Goal: Information Seeking & Learning: Learn about a topic

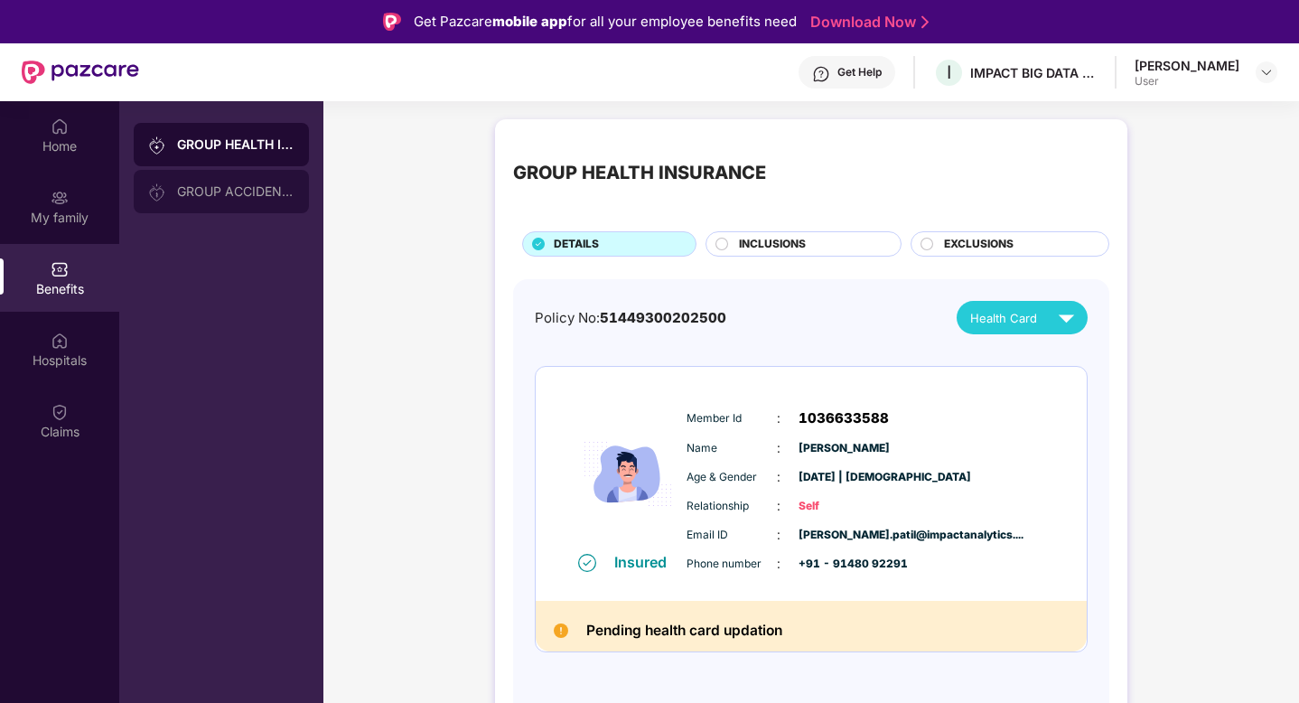
click at [237, 196] on div "GROUP ACCIDENTAL INSURANCE" at bounding box center [235, 191] width 117 height 14
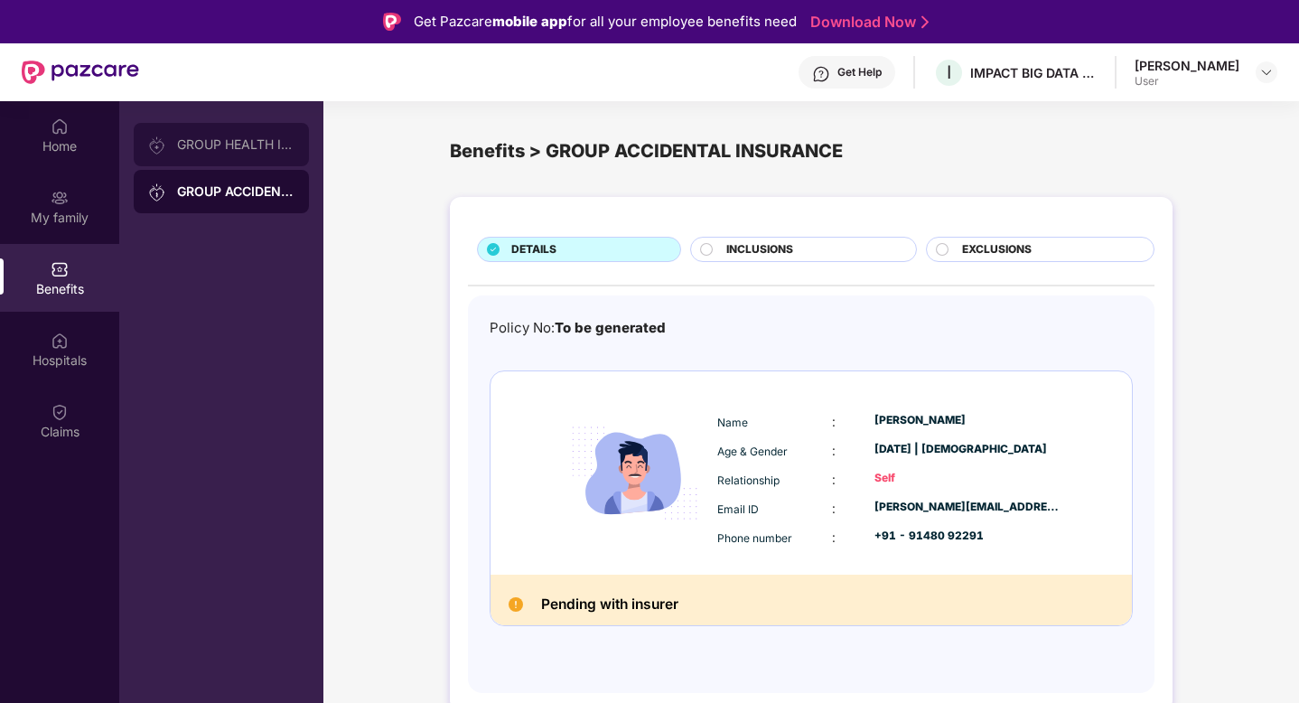
click at [253, 152] on div "GROUP HEALTH INSURANCE" at bounding box center [221, 144] width 175 height 43
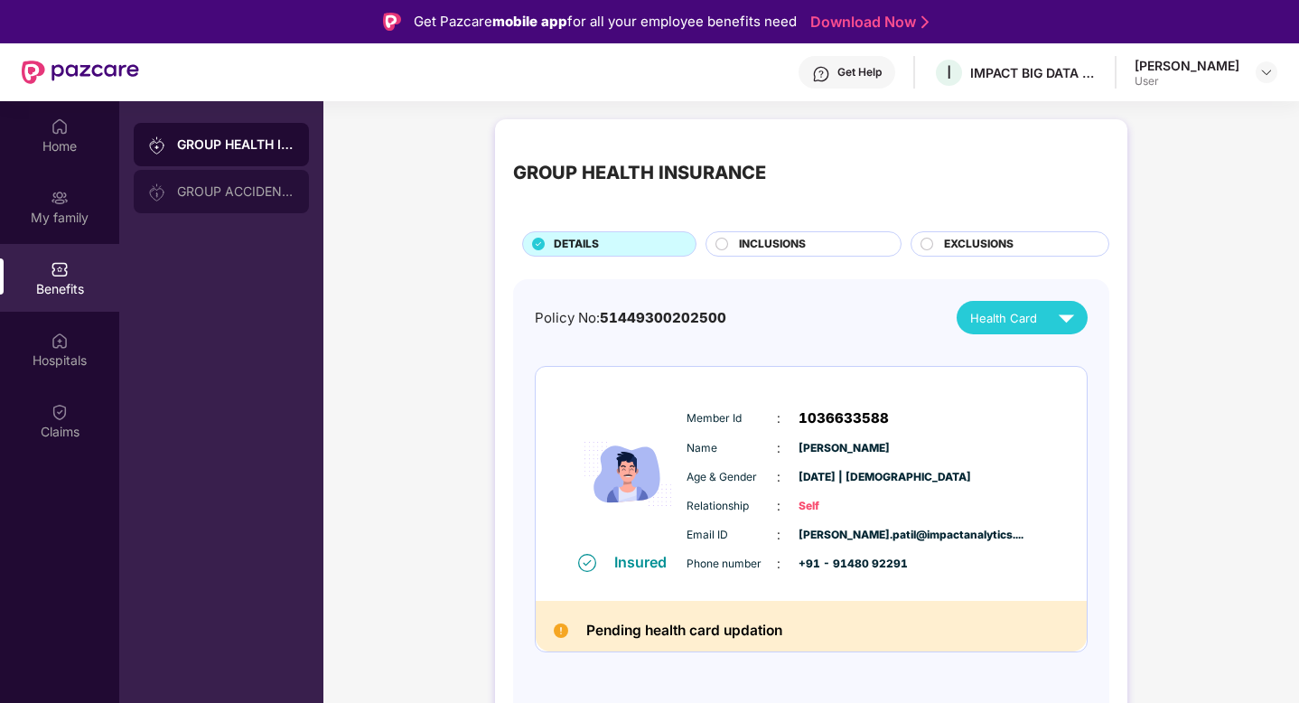
click at [292, 192] on div "GROUP ACCIDENTAL INSURANCE" at bounding box center [235, 191] width 117 height 14
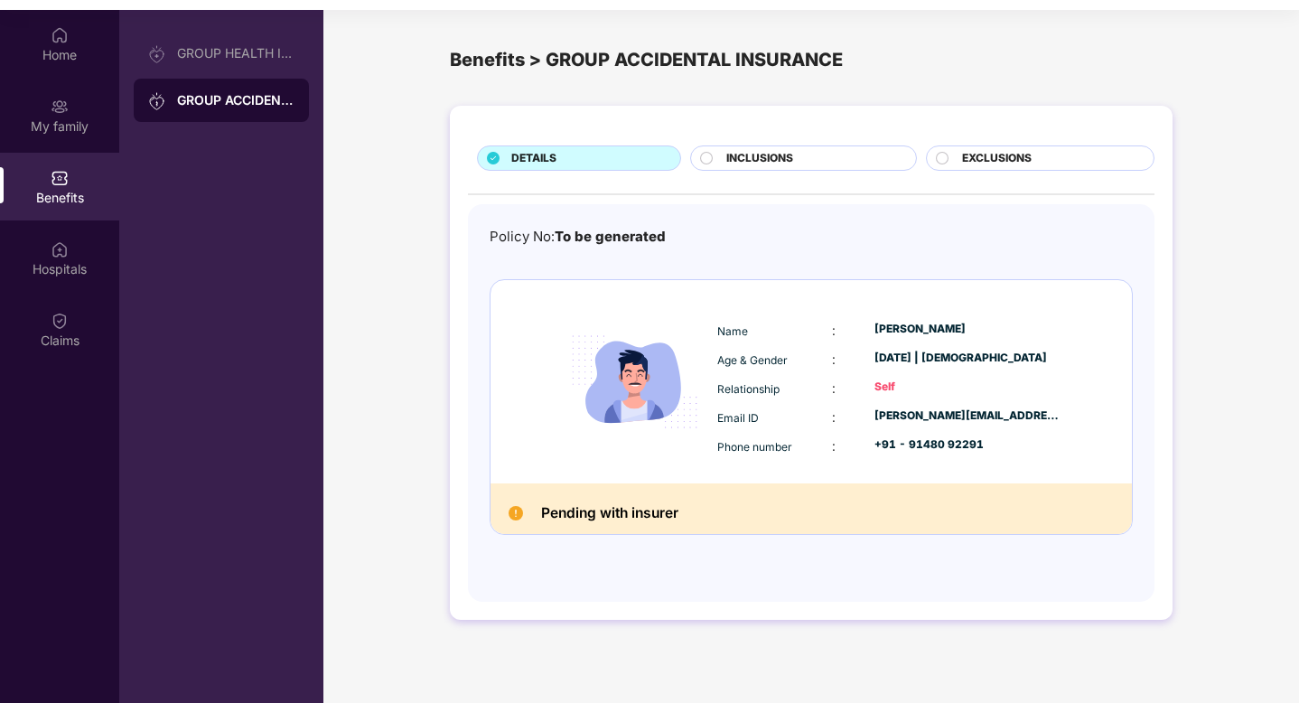
scroll to position [89, 0]
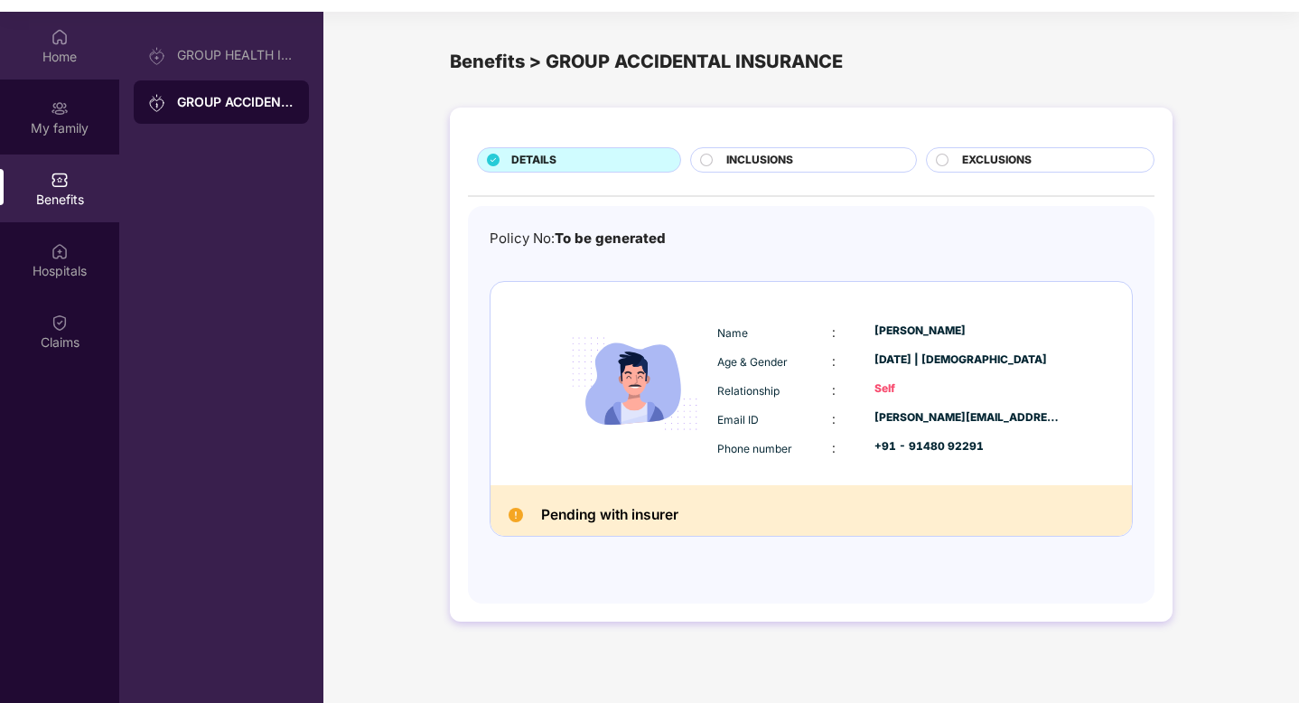
click at [41, 48] on div "Home" at bounding box center [59, 57] width 119 height 18
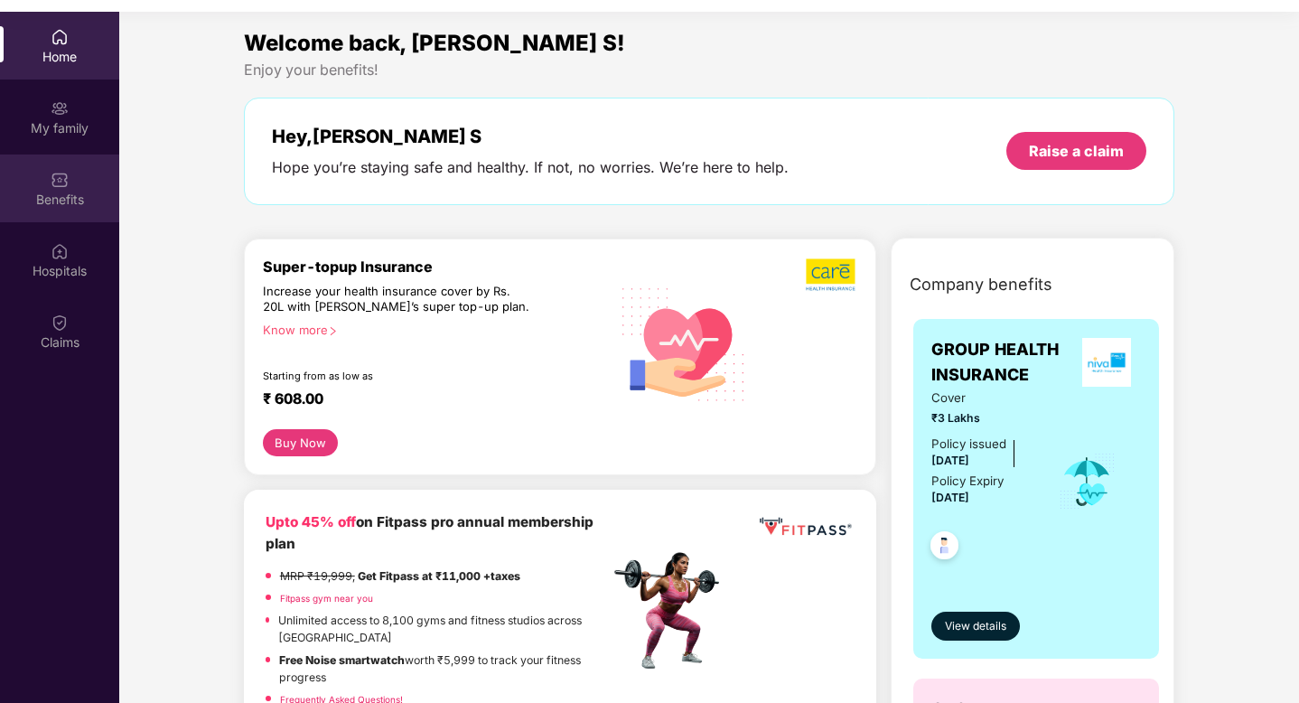
click at [62, 209] on div "Benefits" at bounding box center [59, 188] width 119 height 68
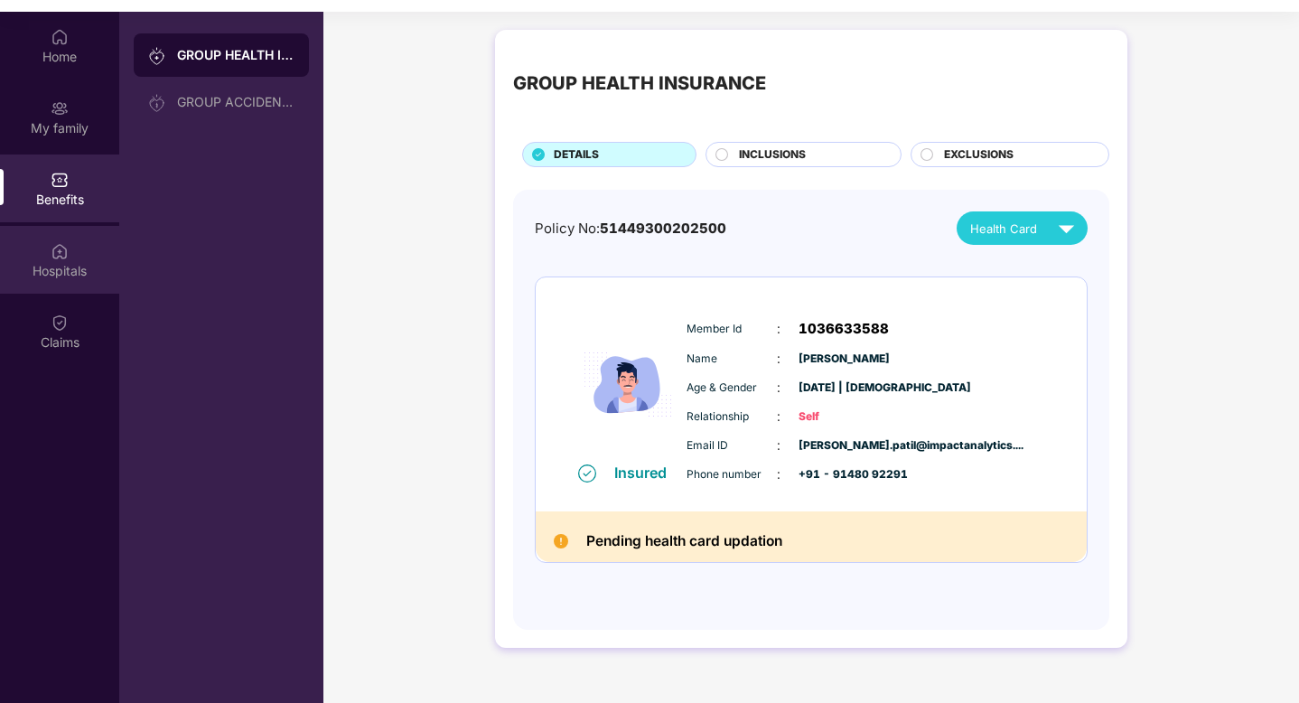
click at [62, 268] on div "Hospitals" at bounding box center [59, 271] width 119 height 18
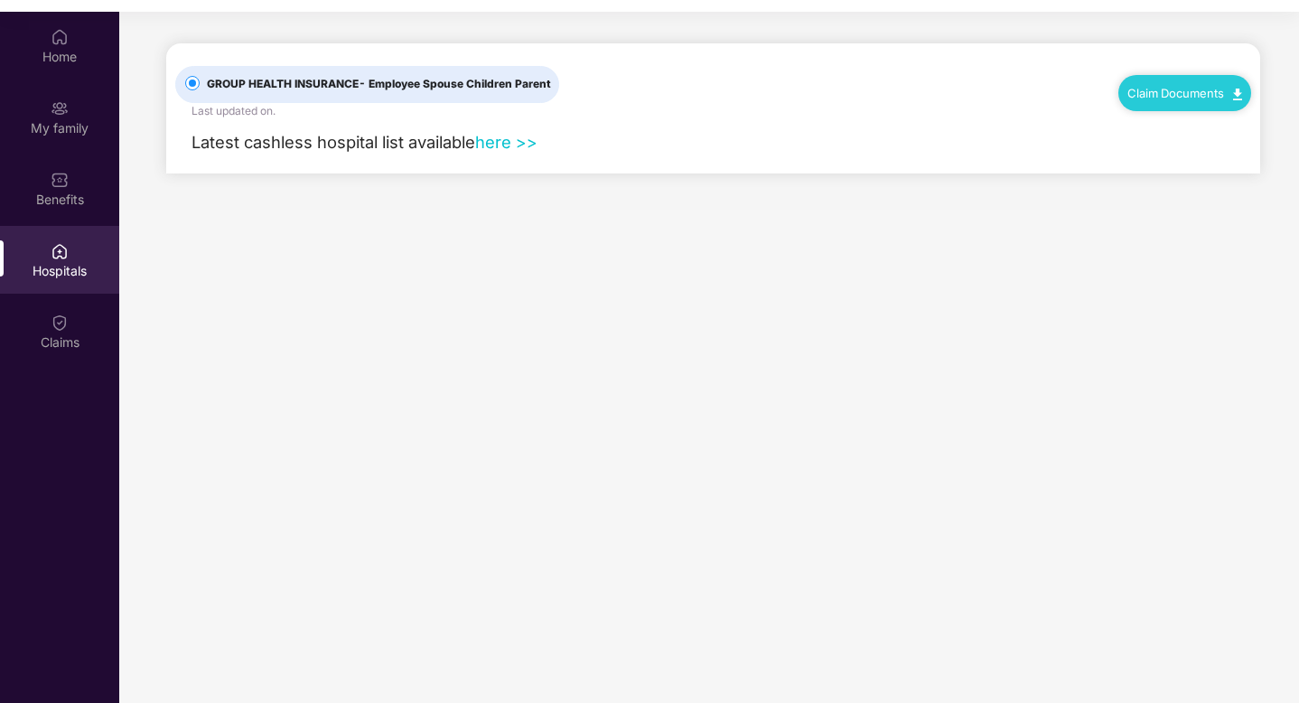
click at [62, 366] on div "Home My family Benefits Hospitals Claims" at bounding box center [59, 190] width 119 height 357
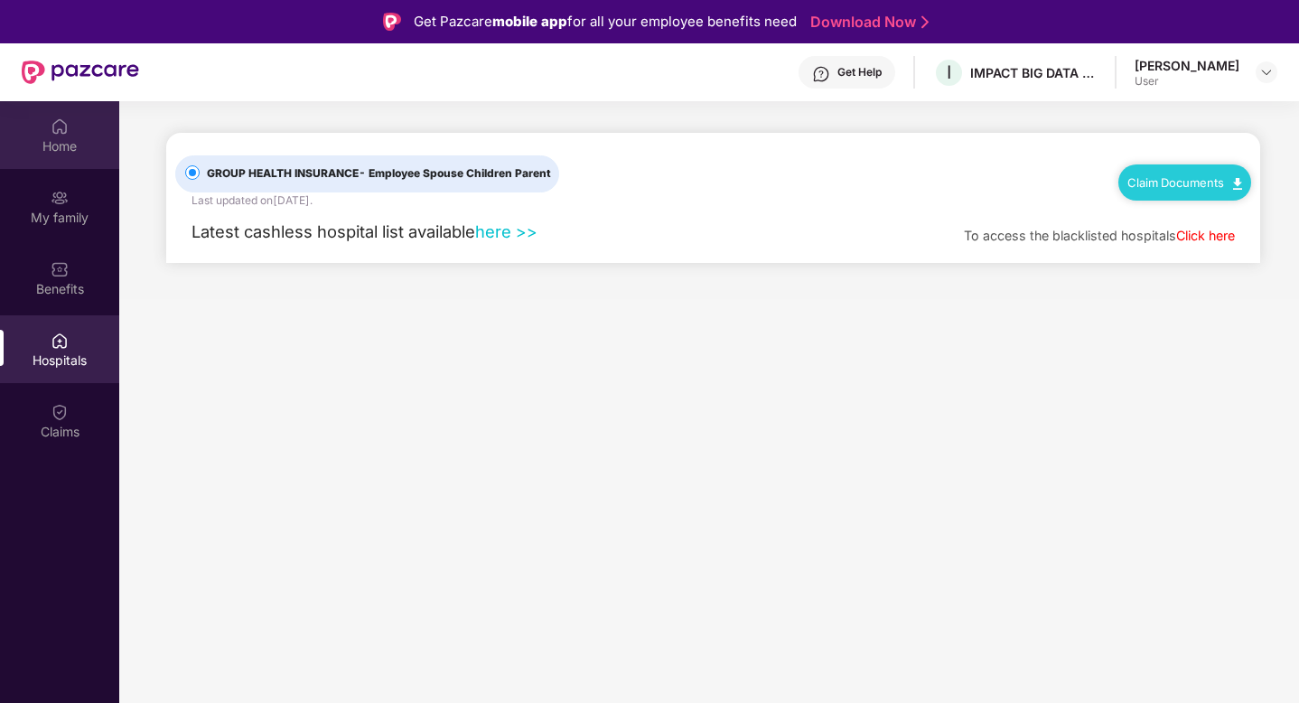
click at [58, 116] on div at bounding box center [60, 125] width 18 height 18
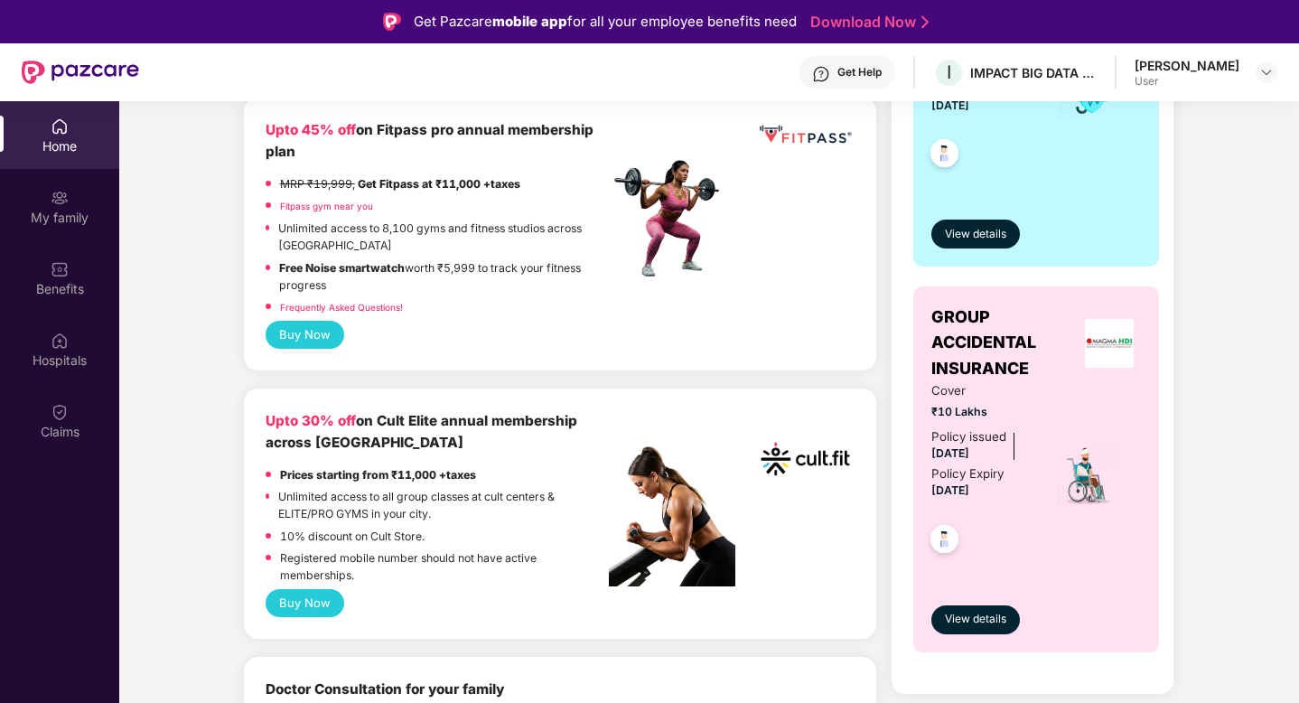
scroll to position [612, 0]
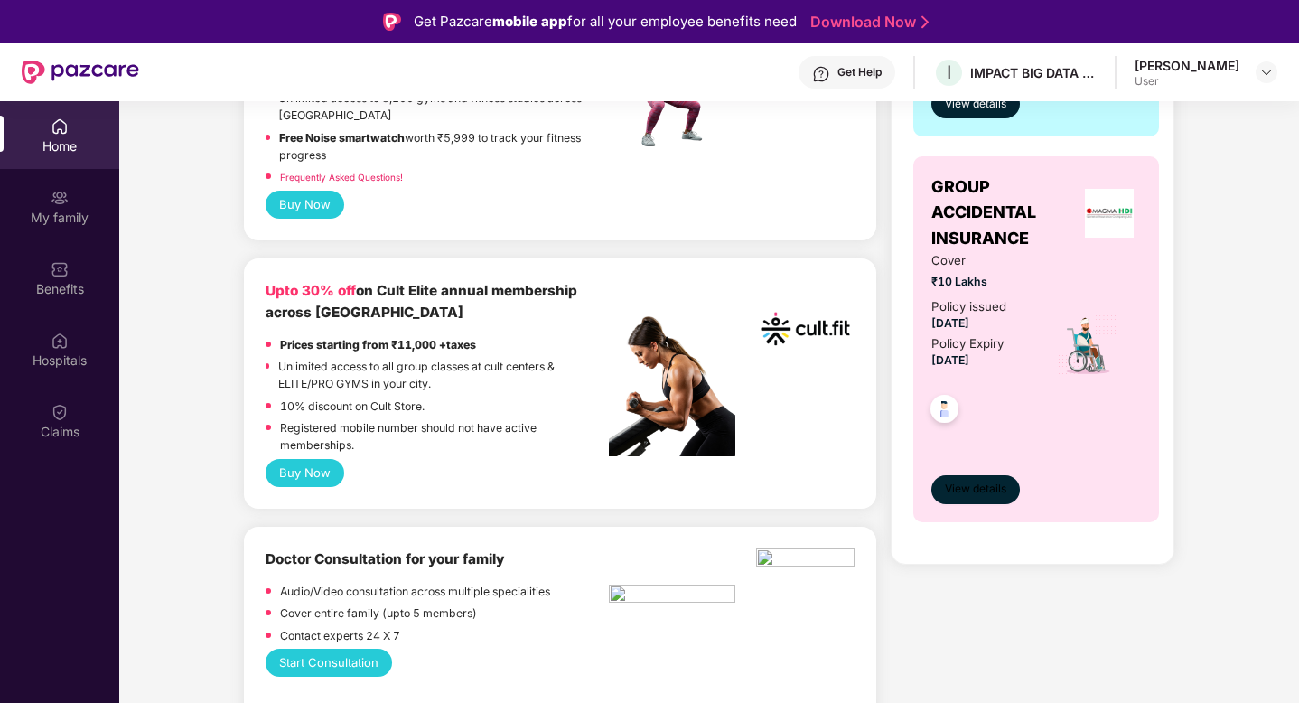
click at [968, 493] on span "View details" at bounding box center [975, 489] width 61 height 17
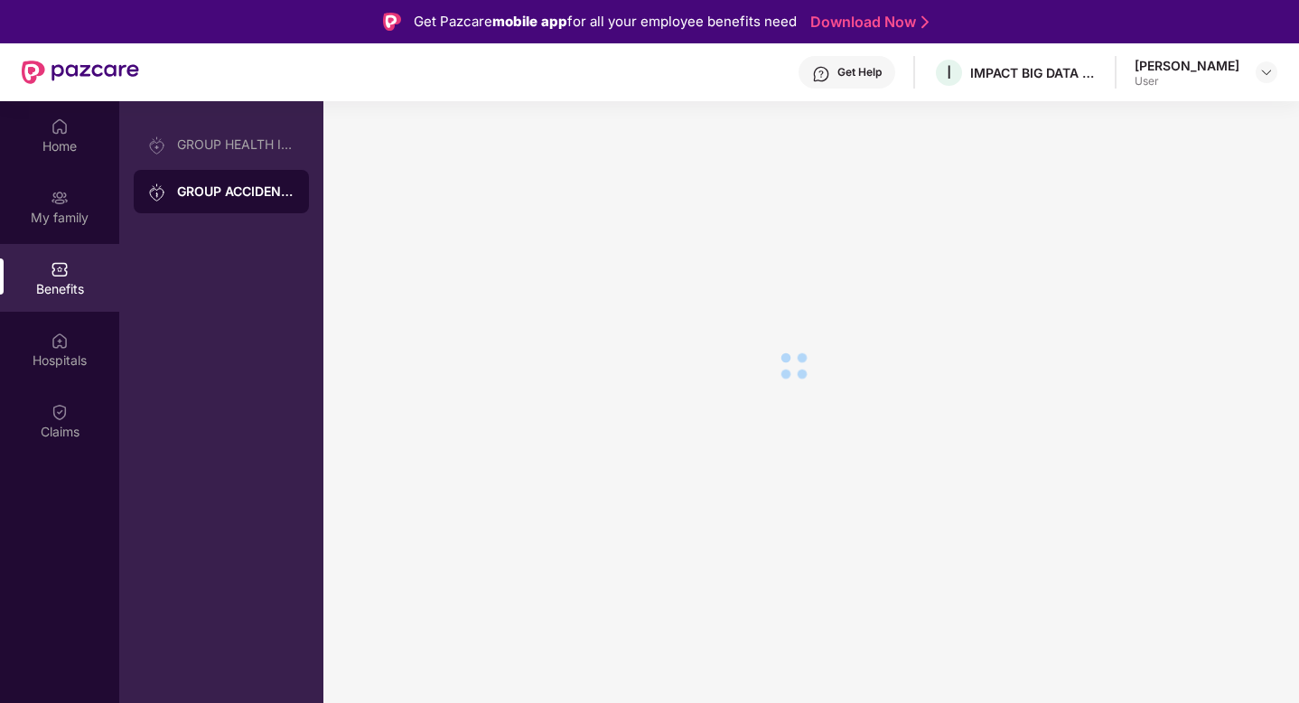
scroll to position [0, 0]
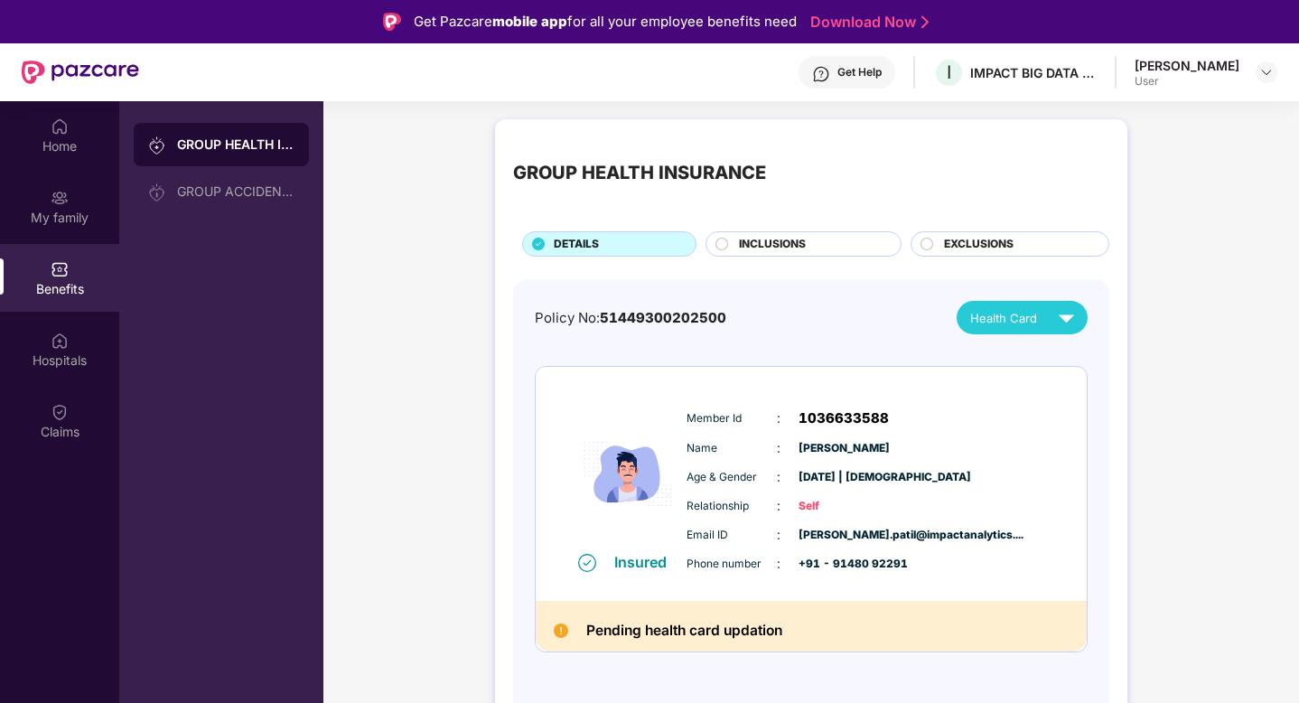
click at [784, 232] on div "INCLUSIONS" at bounding box center [804, 243] width 196 height 25
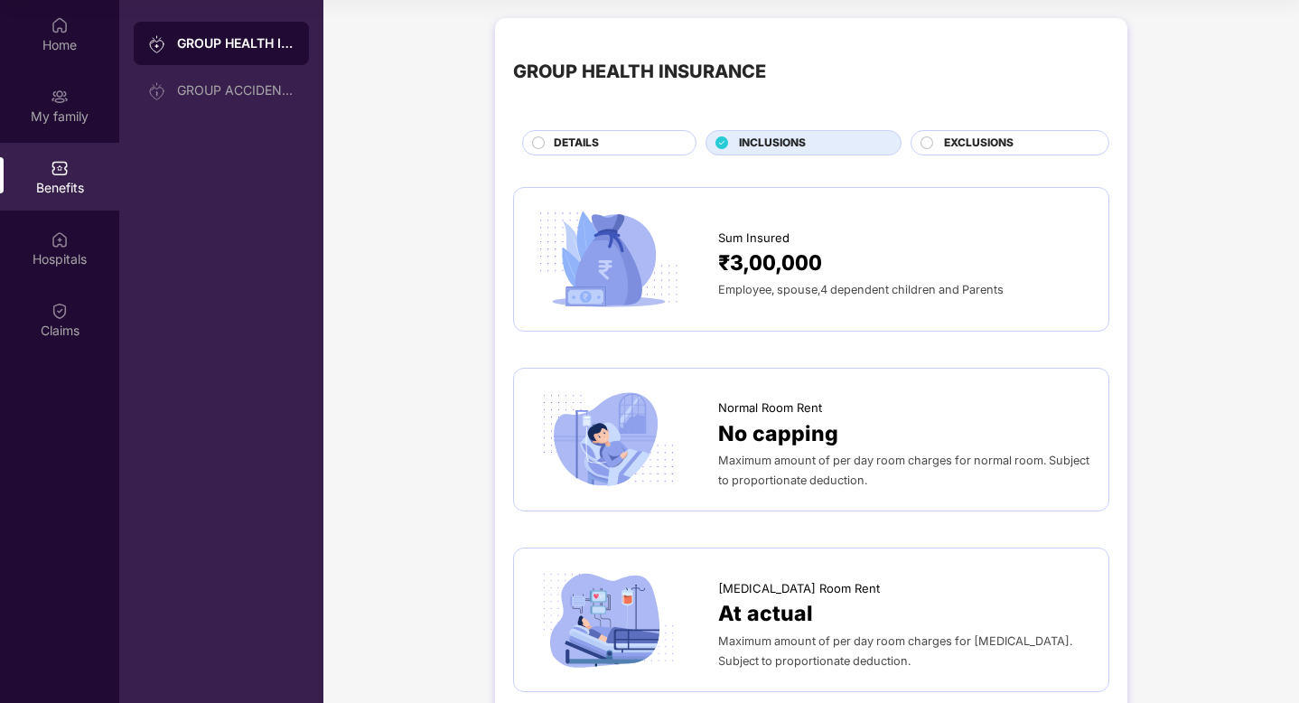
click at [949, 150] on span "EXCLUSIONS" at bounding box center [979, 143] width 70 height 17
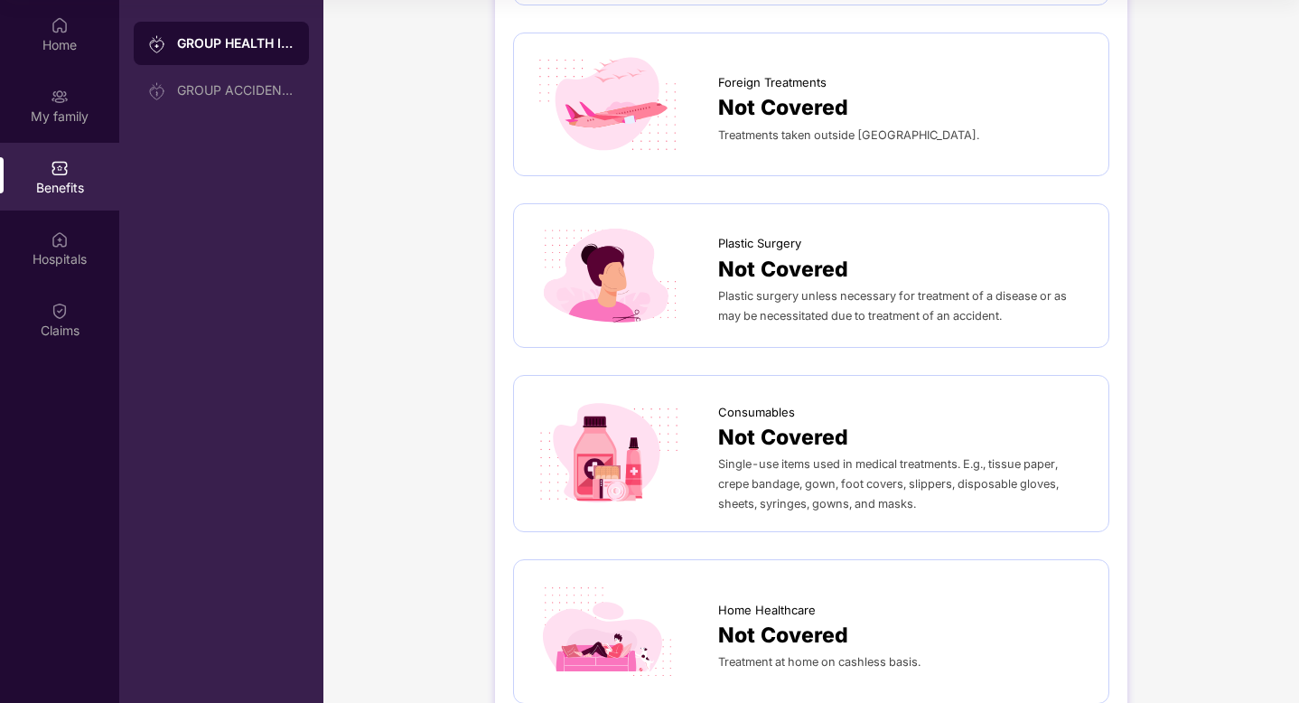
scroll to position [805, 0]
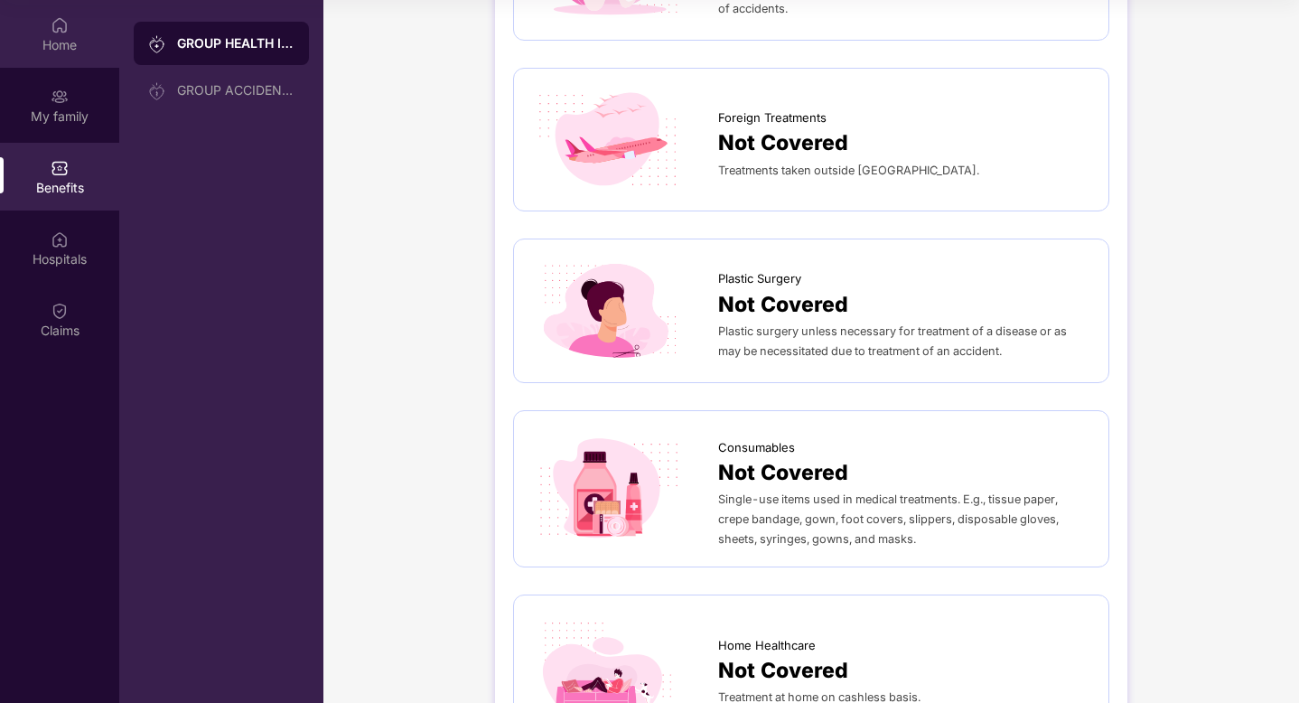
click at [40, 42] on div "Home" at bounding box center [59, 45] width 119 height 18
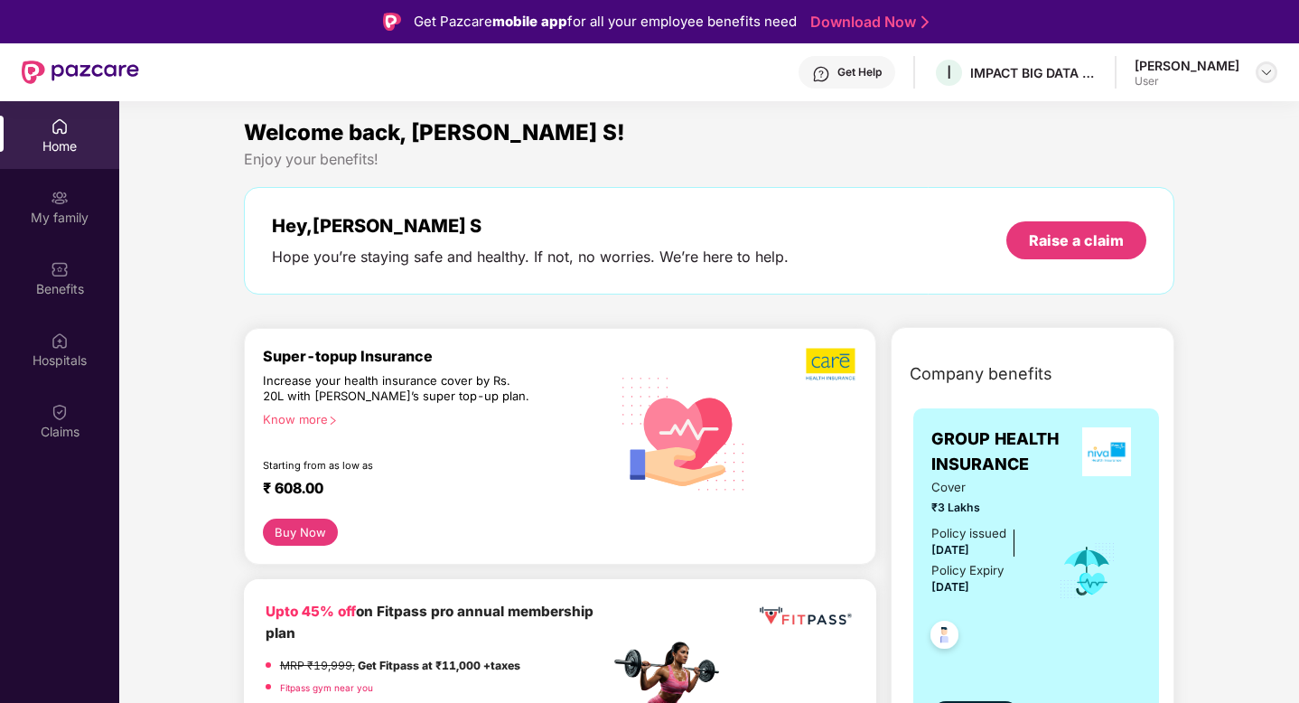
click at [1270, 73] on img at bounding box center [1266, 72] width 14 height 14
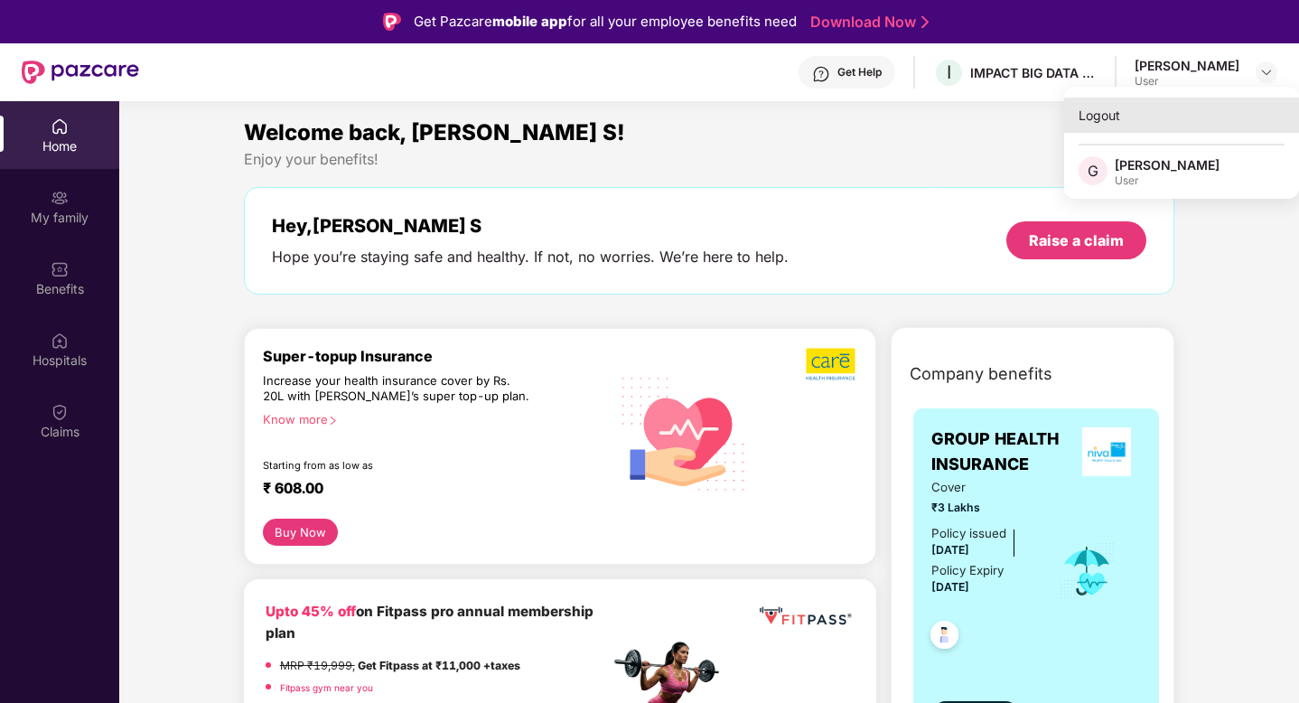
click at [1128, 114] on div "Logout" at bounding box center [1181, 115] width 235 height 35
